Goal: Find specific page/section: Find specific page/section

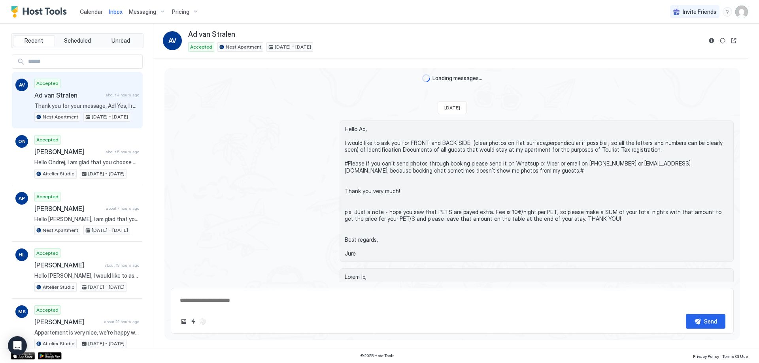
scroll to position [966, 0]
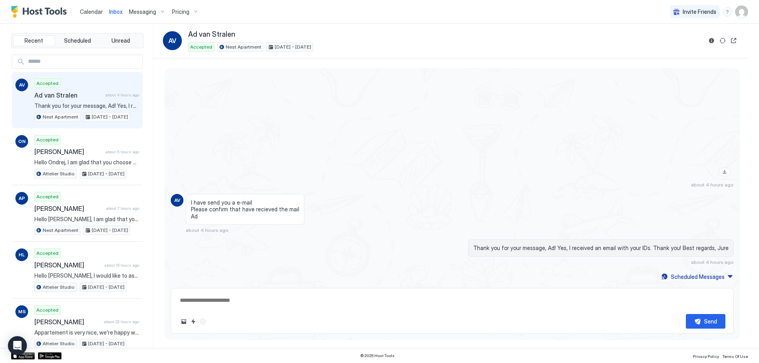
click at [133, 47] on div "Recent Scheduled Unread" at bounding box center [77, 40] width 132 height 15
click at [131, 46] on div "Recent Scheduled Unread" at bounding box center [77, 40] width 132 height 15
click at [129, 45] on button "Unread" at bounding box center [121, 40] width 42 height 11
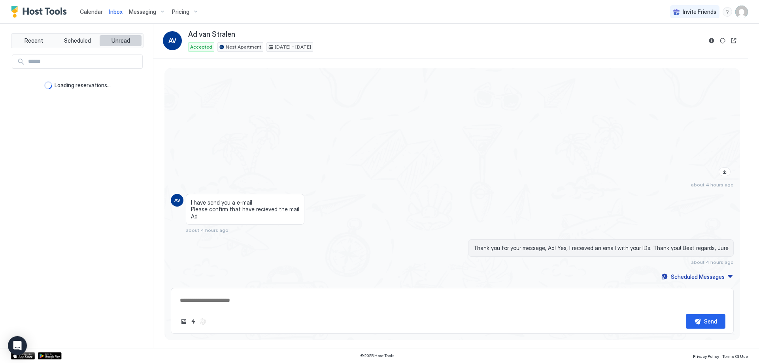
type textarea "*"
click at [38, 20] on div "Calendar Inbox Messaging Pricing" at bounding box center [106, 11] width 191 height 23
click at [40, 13] on img "Host Tools Logo" at bounding box center [40, 12] width 59 height 12
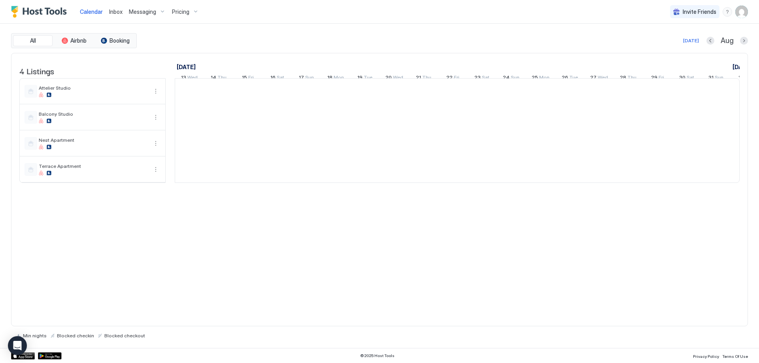
scroll to position [0, 439]
click at [85, 9] on span "Calendar" at bounding box center [91, 11] width 23 height 7
